Goal: Task Accomplishment & Management: Use online tool/utility

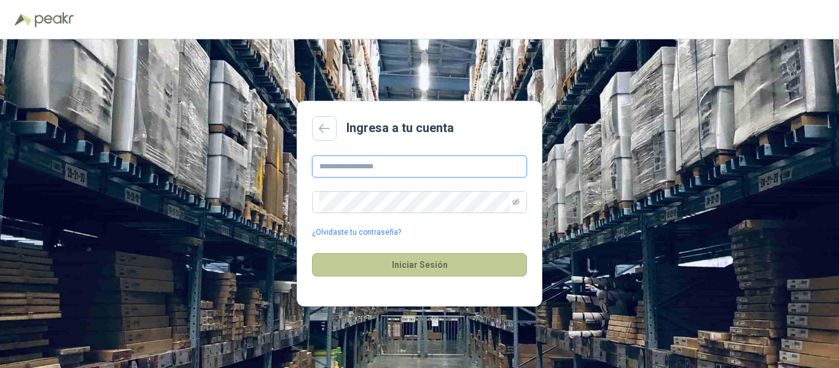
type input "**********"
click at [411, 272] on button "Iniciar Sesión" at bounding box center [419, 264] width 215 height 23
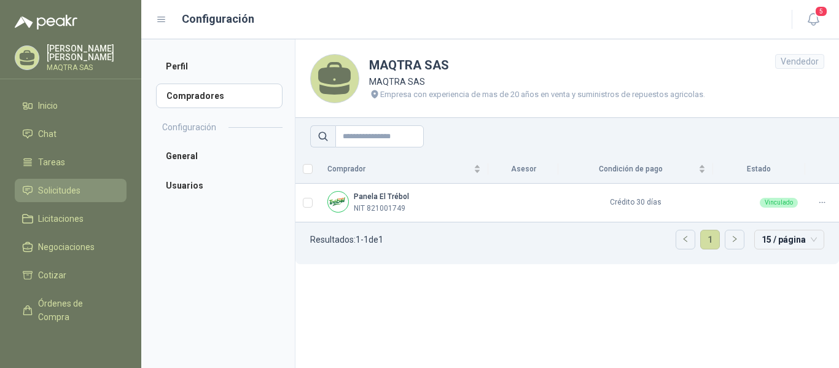
click at [60, 185] on span "Solicitudes" at bounding box center [59, 191] width 42 height 14
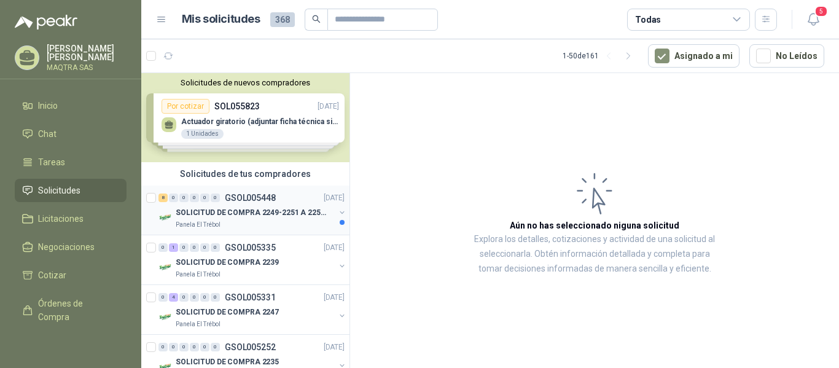
click at [234, 219] on div "SOLICITUD DE COMPRA 2249-2251 A 2256-2258 Y 2262" at bounding box center [255, 212] width 159 height 15
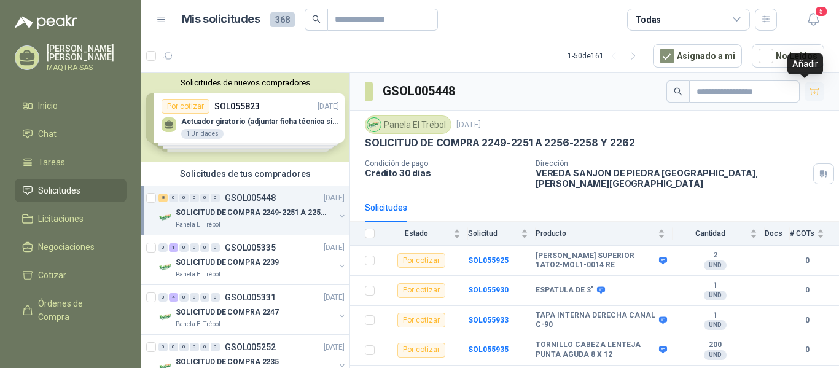
click at [809, 90] on icon "button" at bounding box center [814, 92] width 10 height 10
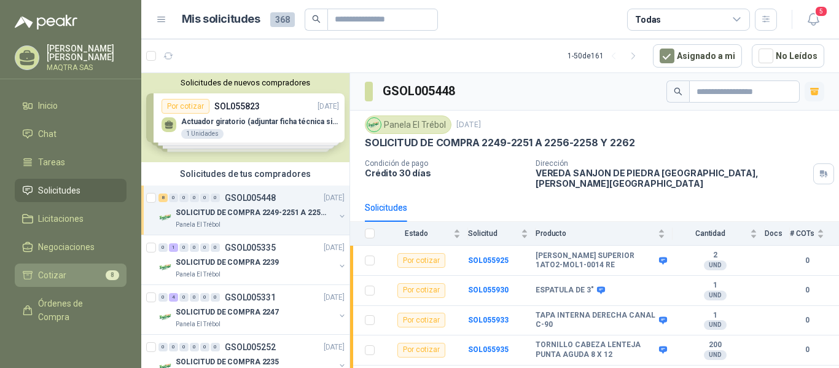
click at [58, 276] on span "Cotizar" at bounding box center [52, 275] width 28 height 14
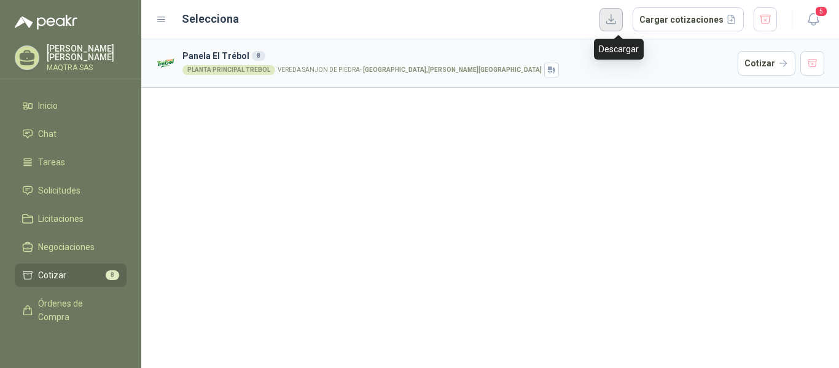
click at [623, 23] on button "button" at bounding box center [610, 19] width 23 height 23
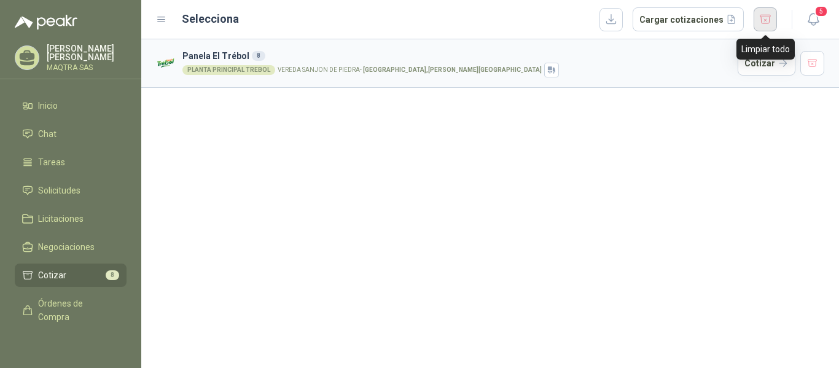
click at [759, 15] on button "button" at bounding box center [764, 19] width 23 height 24
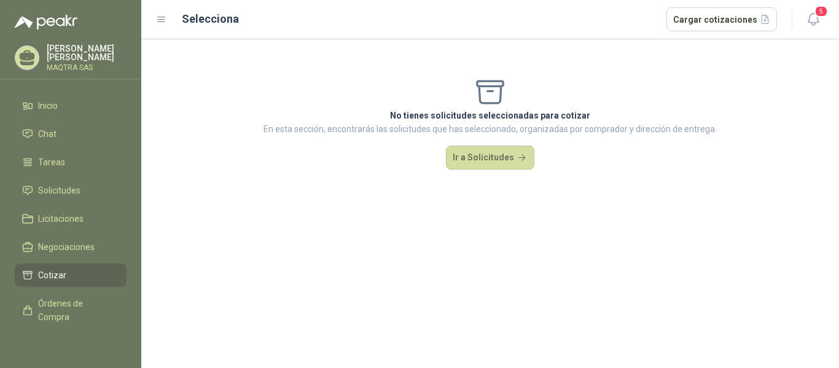
click at [24, 46] on div at bounding box center [27, 57] width 25 height 25
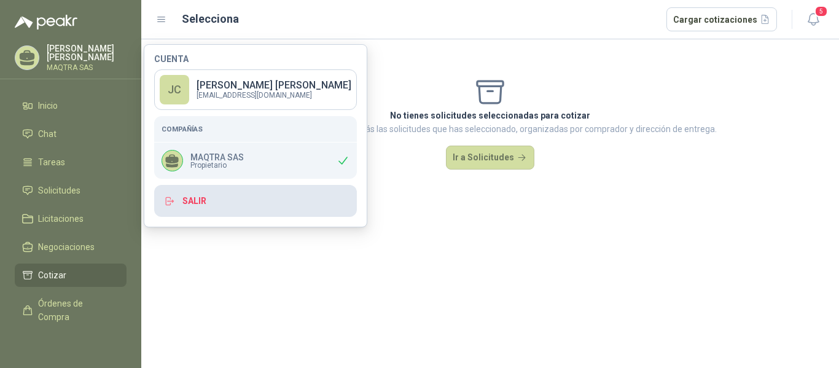
click at [231, 206] on button "Salir" at bounding box center [255, 201] width 203 height 32
